Goal: Find specific page/section: Find specific page/section

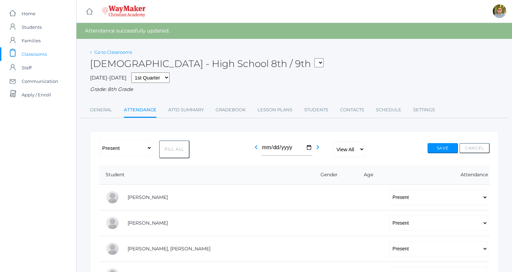
click at [110, 49] on link "Go to Classrooms" at bounding box center [113, 51] width 38 height 5
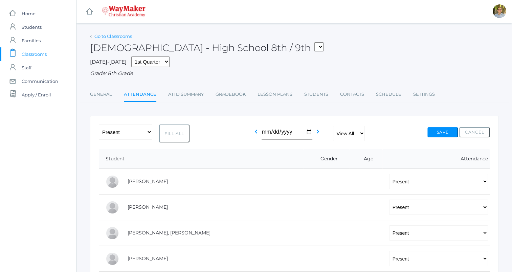
click at [109, 36] on link "Go to Classrooms" at bounding box center [113, 36] width 38 height 5
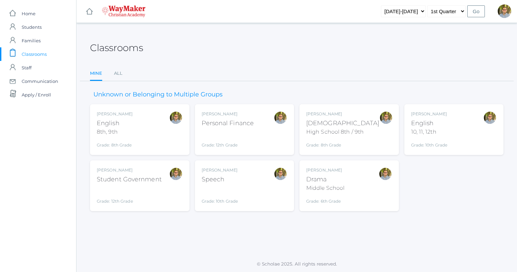
click at [145, 129] on div "Kylen Braileanu English 8th, 9th Grade: 8th Grade 08ENGLISH" at bounding box center [140, 129] width 86 height 37
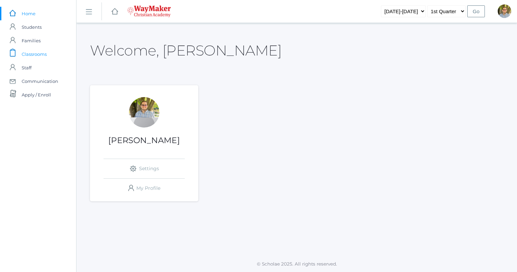
click at [37, 53] on span "Classrooms" at bounding box center [34, 54] width 25 height 14
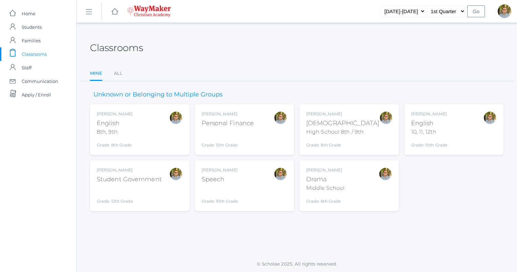
click at [165, 132] on div "Kylen Braileanu English 8th, 9th Grade: 8th Grade 08ENGLISH" at bounding box center [140, 129] width 86 height 37
click at [151, 124] on div "Kylen Braileanu English 8th, 9th Grade: 8th Grade 08ENGLISH" at bounding box center [140, 129] width 86 height 37
click at [147, 129] on div "Kylen Braileanu English 8th, 9th Grade: 8th Grade 08ENGLISH" at bounding box center [140, 129] width 86 height 37
click at [234, 131] on div "Grade: 12th Grade" at bounding box center [228, 140] width 52 height 18
click at [354, 126] on div "Bible" at bounding box center [342, 123] width 73 height 9
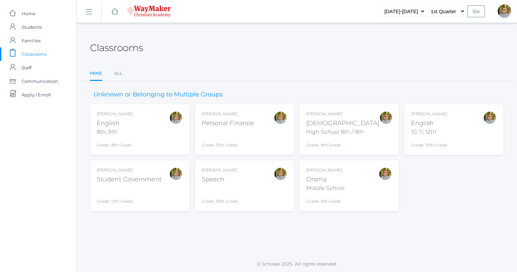
click at [139, 121] on div "[PERSON_NAME] [DEMOGRAPHIC_DATA] 8th, 9th Grade: 8th Grade 08ENGLISH" at bounding box center [140, 129] width 86 height 37
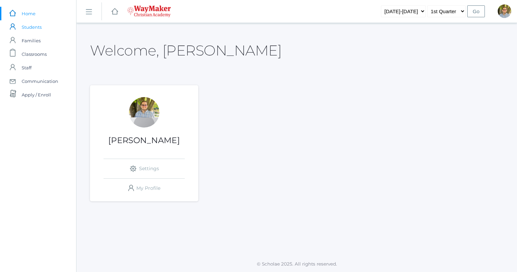
click at [39, 28] on span "Students" at bounding box center [32, 27] width 20 height 14
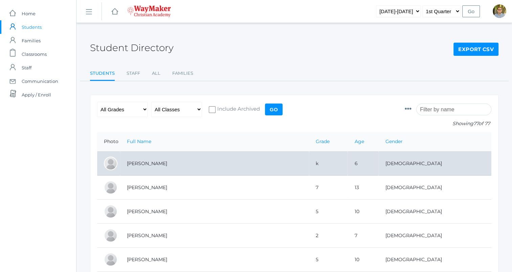
click at [256, 161] on td "[PERSON_NAME]" at bounding box center [214, 164] width 189 height 24
click at [209, 156] on td "[PERSON_NAME]" at bounding box center [214, 164] width 189 height 24
click at [260, 166] on td "[PERSON_NAME]" at bounding box center [214, 164] width 189 height 24
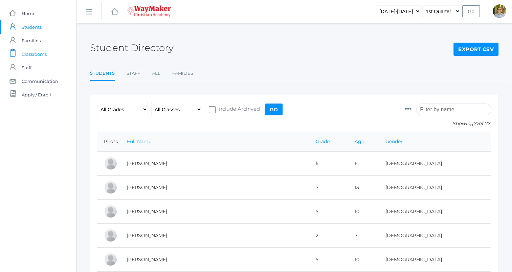
click at [41, 55] on span "Classrooms" at bounding box center [34, 54] width 25 height 14
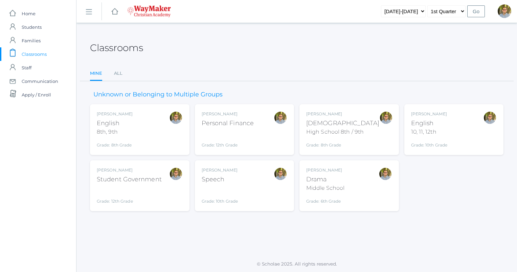
click at [145, 124] on div "[PERSON_NAME] [DEMOGRAPHIC_DATA] 8th, 9th Grade: 8th Grade 08ENGLISH" at bounding box center [140, 129] width 86 height 37
click at [156, 129] on div "[PERSON_NAME] [DEMOGRAPHIC_DATA] 8th, 9th Grade: 8th Grade 08ENGLISH" at bounding box center [140, 129] width 86 height 37
click at [141, 128] on div "[PERSON_NAME] [DEMOGRAPHIC_DATA] 8th, 9th Grade: 8th Grade 08ENGLISH" at bounding box center [140, 129] width 86 height 37
click at [157, 123] on div "[PERSON_NAME] [DEMOGRAPHIC_DATA] 8th, 9th Grade: 8th Grade 08ENGLISH" at bounding box center [140, 129] width 86 height 37
click at [118, 74] on link "All" at bounding box center [118, 74] width 8 height 14
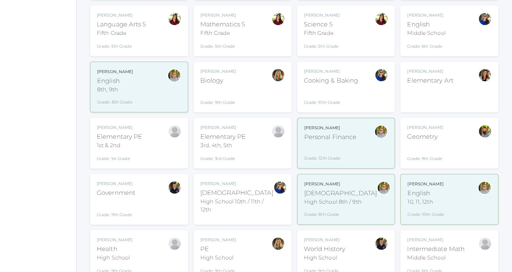
scroll to position [449, 0]
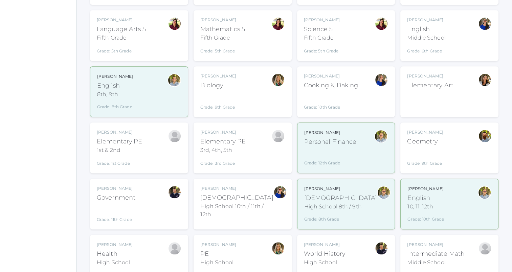
click at [163, 81] on div "[PERSON_NAME] [DEMOGRAPHIC_DATA] 8th, 9th Grade: 8th Grade 08ENGLISH" at bounding box center [139, 91] width 84 height 37
click at [173, 73] on div at bounding box center [175, 80] width 14 height 14
click at [109, 73] on div "[PERSON_NAME]" at bounding box center [115, 76] width 36 height 6
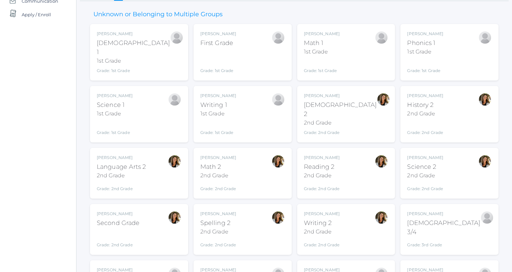
scroll to position [0, 0]
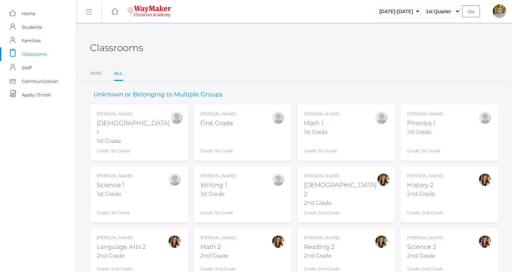
click at [38, 50] on span "Classrooms" at bounding box center [34, 54] width 25 height 14
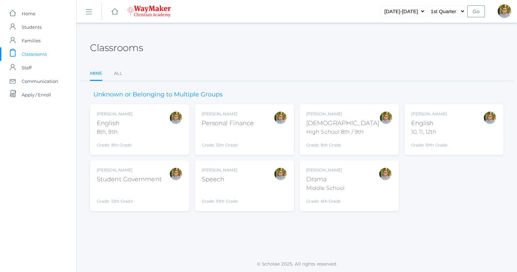
click at [145, 125] on div "[PERSON_NAME] [DEMOGRAPHIC_DATA] 8th, 9th Grade: 8th Grade 08ENGLISH" at bounding box center [140, 129] width 86 height 37
drag, startPoint x: 145, startPoint y: 125, endPoint x: 170, endPoint y: 142, distance: 30.6
click at [170, 142] on div at bounding box center [176, 129] width 14 height 37
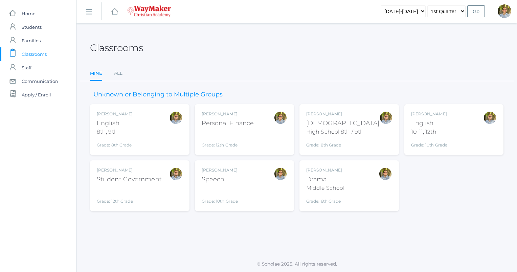
click at [138, 130] on div "Kylen Braileanu English 8th, 9th Grade: 8th Grade 08ENGLISH" at bounding box center [140, 129] width 86 height 37
click at [137, 117] on div "Kylen Braileanu English 8th, 9th Grade: 8th Grade 08ENGLISH" at bounding box center [140, 129] width 86 height 37
